Goal: Task Accomplishment & Management: Use online tool/utility

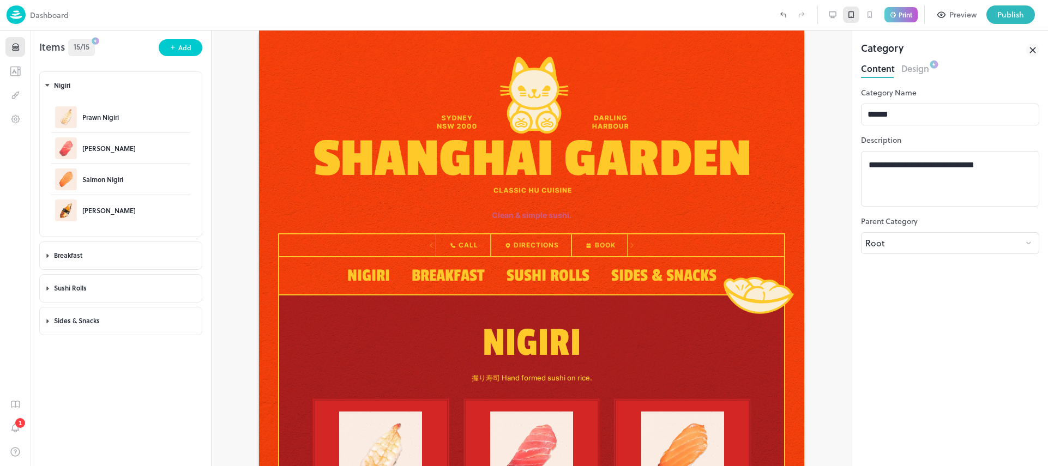
scroll to position [4, 0]
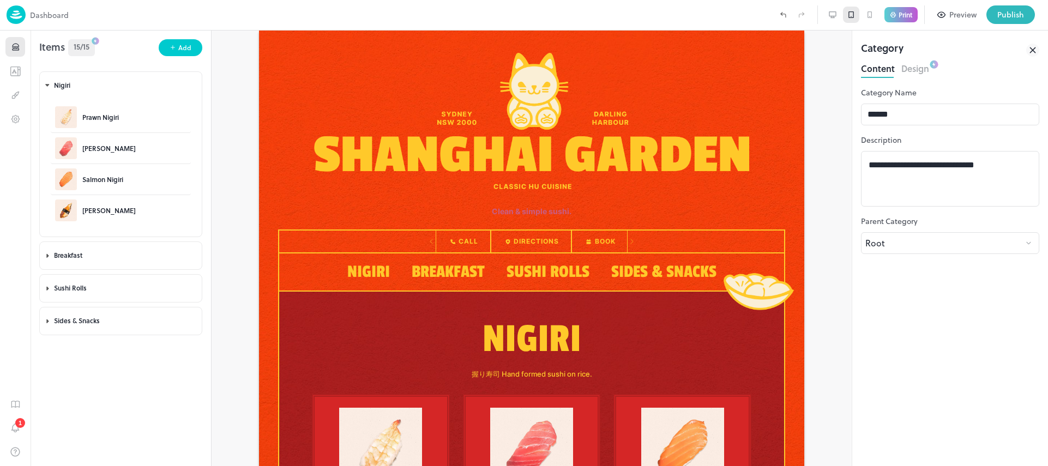
click at [928, 74] on button "Design" at bounding box center [915, 67] width 28 height 15
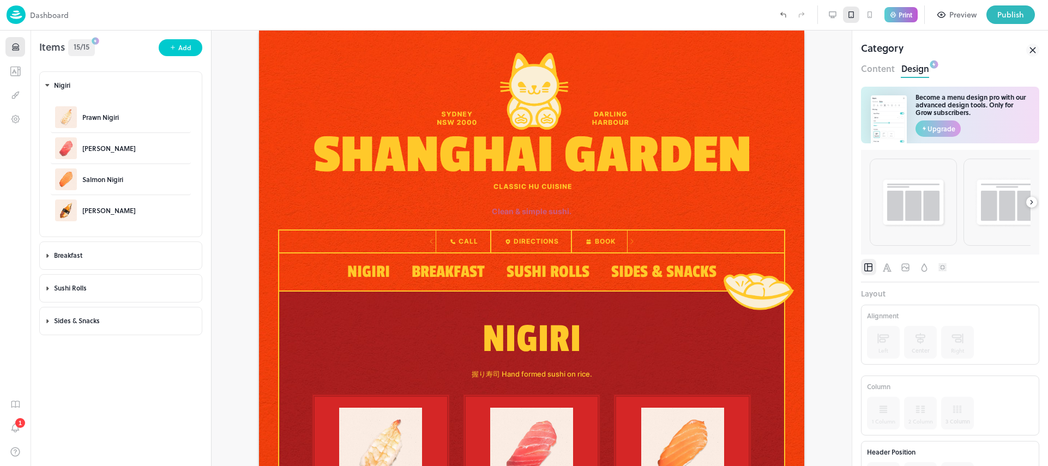
click at [919, 71] on button "Design" at bounding box center [915, 67] width 28 height 15
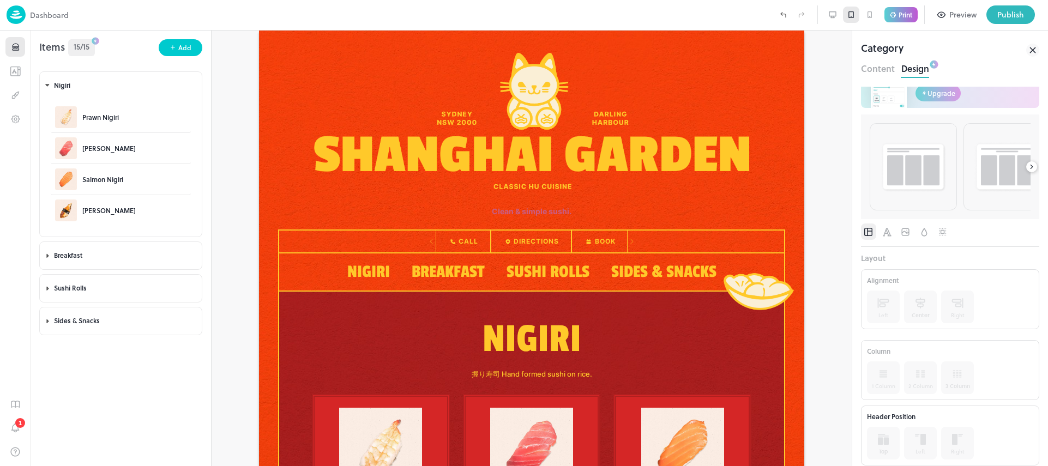
scroll to position [44, 0]
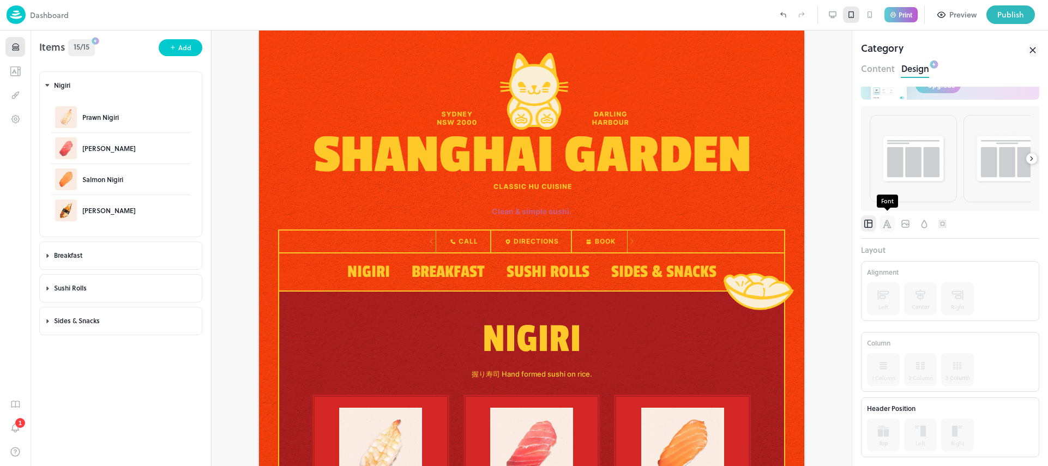
click at [886, 222] on icon "Font" at bounding box center [886, 224] width 11 height 11
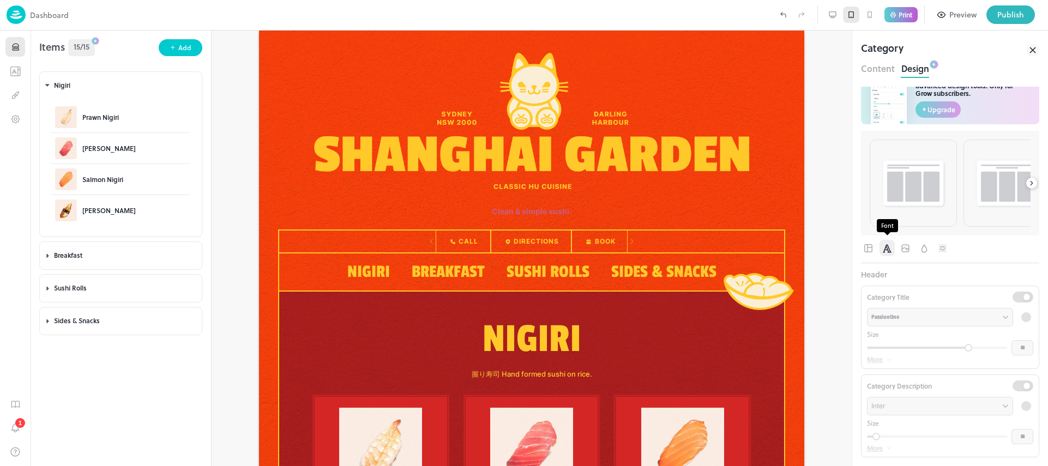
scroll to position [19, 0]
click at [906, 247] on icon "Image" at bounding box center [905, 248] width 11 height 11
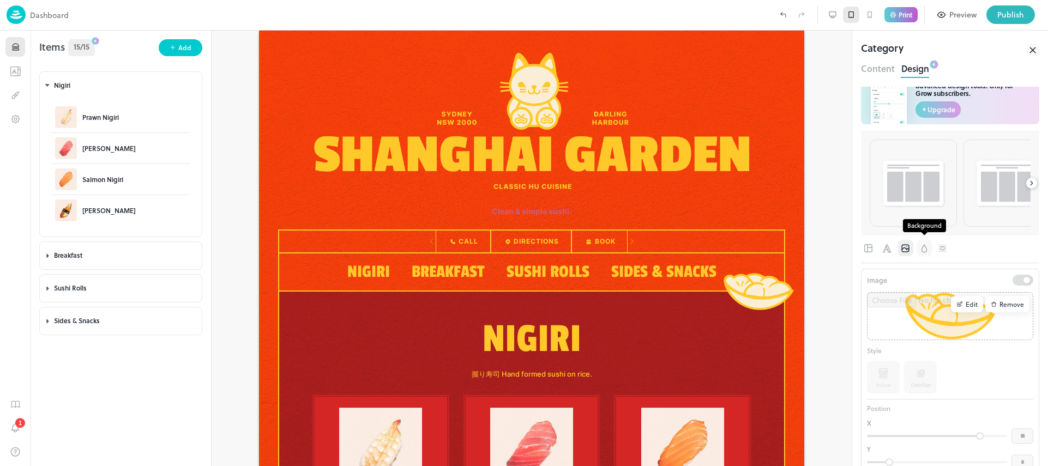
click at [925, 250] on icon "Background" at bounding box center [923, 248] width 11 height 11
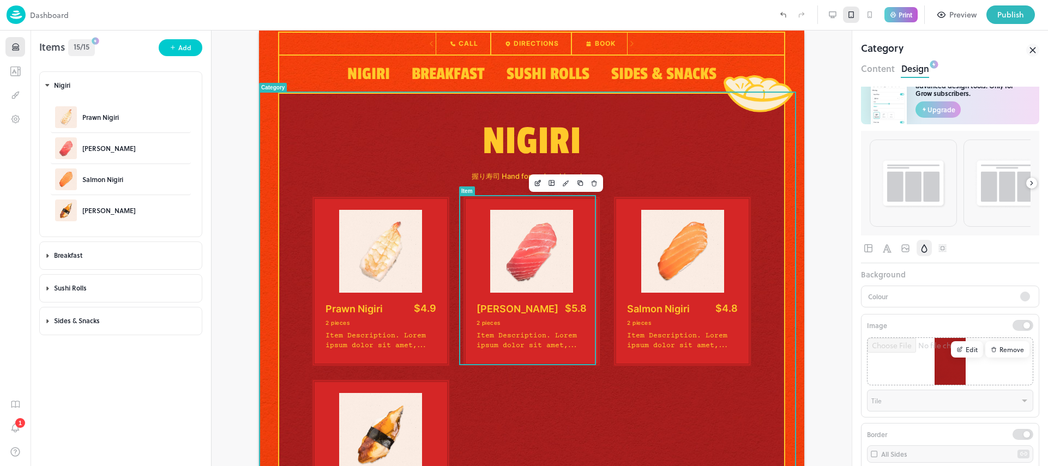
scroll to position [222, 0]
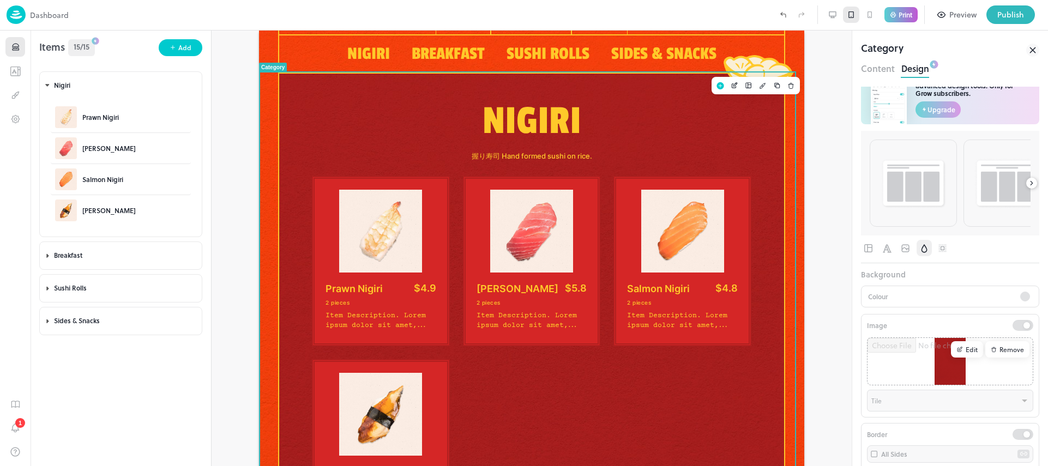
click at [378, 224] on img at bounding box center [380, 231] width 111 height 83
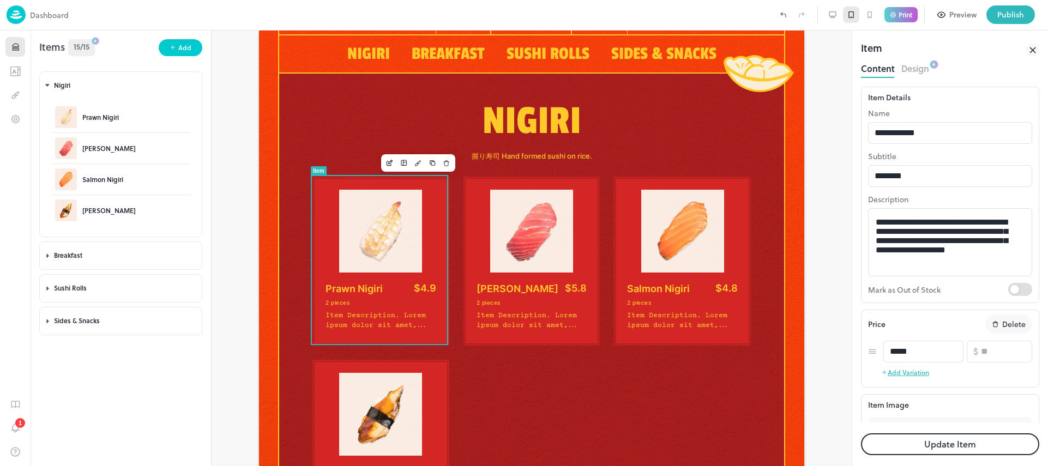
click at [908, 73] on button "Design" at bounding box center [915, 67] width 28 height 15
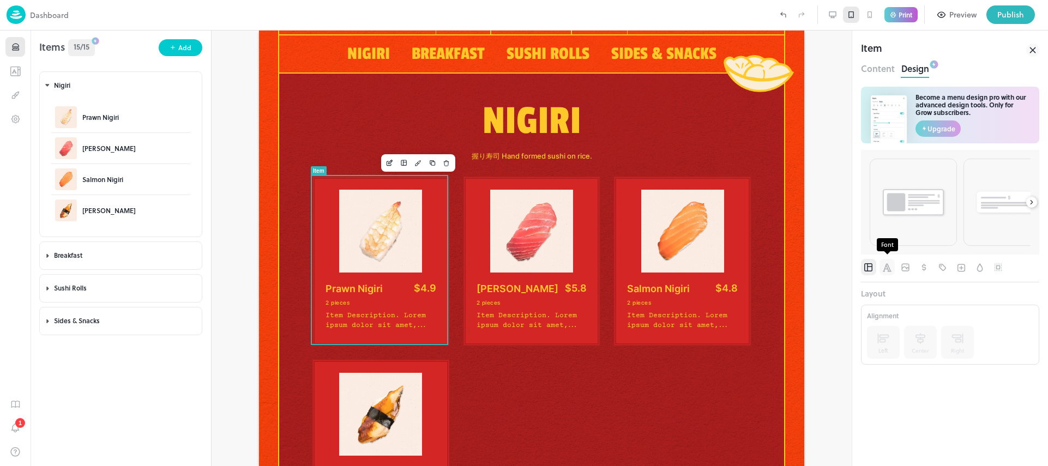
click at [887, 262] on icon "Font" at bounding box center [886, 267] width 11 height 11
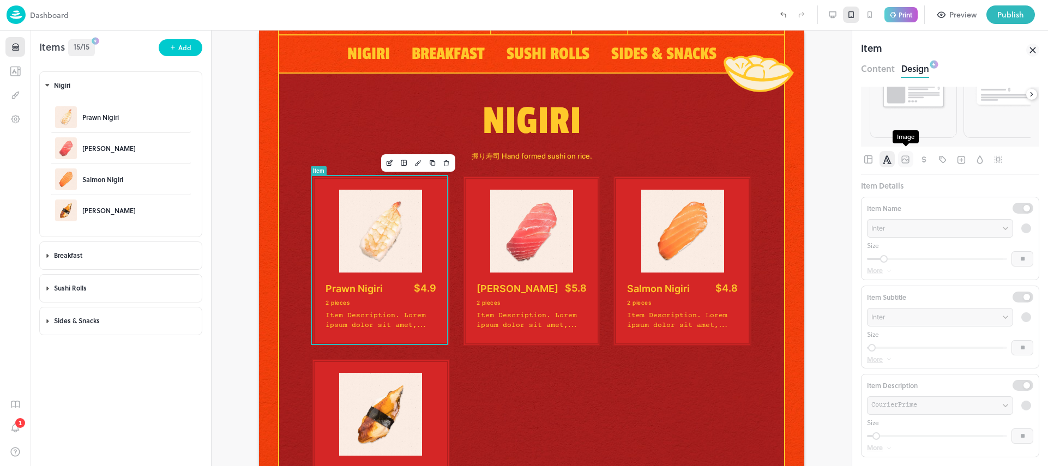
click at [907, 159] on icon "Image" at bounding box center [905, 159] width 8 height 8
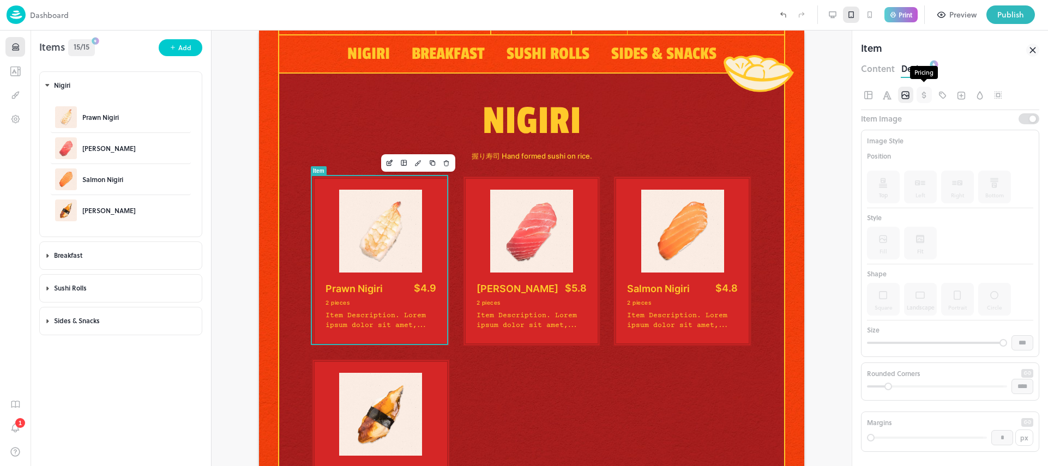
click at [923, 92] on icon "Pricing" at bounding box center [924, 95] width 4 height 8
click at [946, 97] on icon "Labels" at bounding box center [942, 95] width 11 height 11
